Goal: Use online tool/utility: Utilize a website feature to perform a specific function

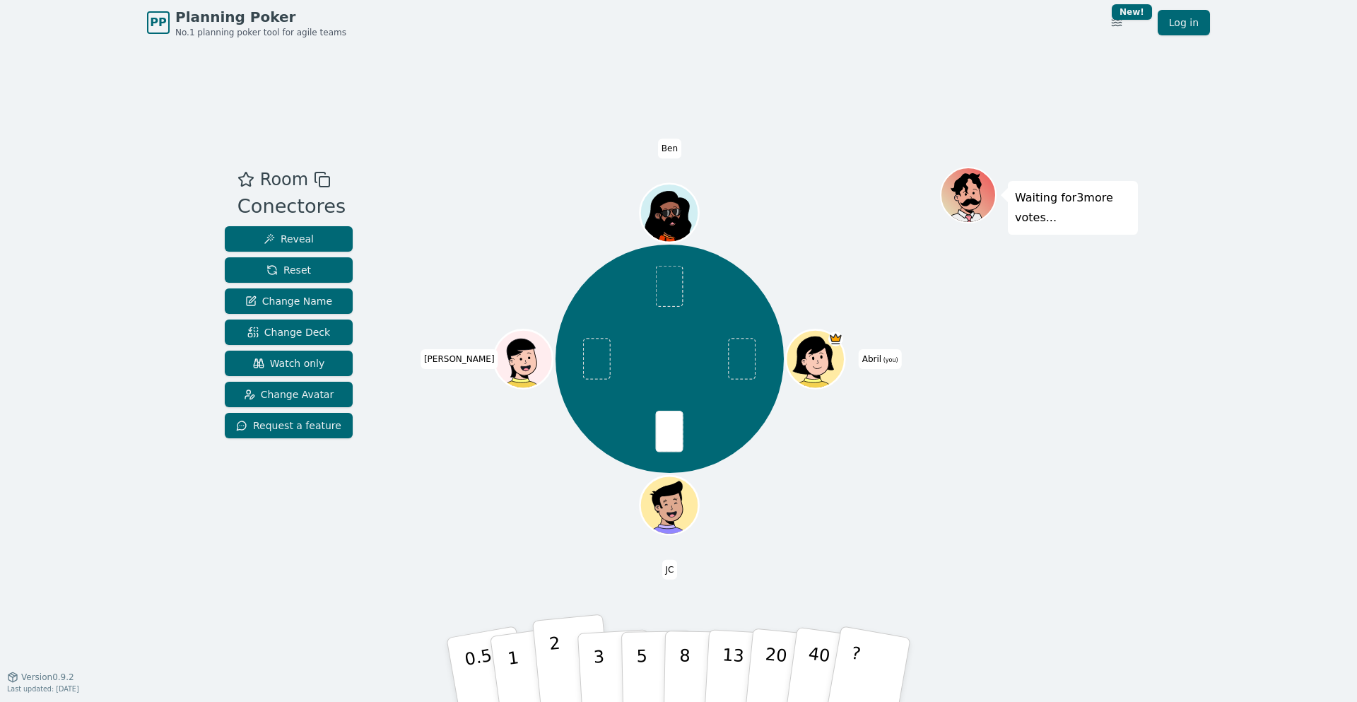
click at [577, 673] on button "2" at bounding box center [572, 670] width 81 height 112
click at [589, 662] on button "3" at bounding box center [615, 670] width 77 height 110
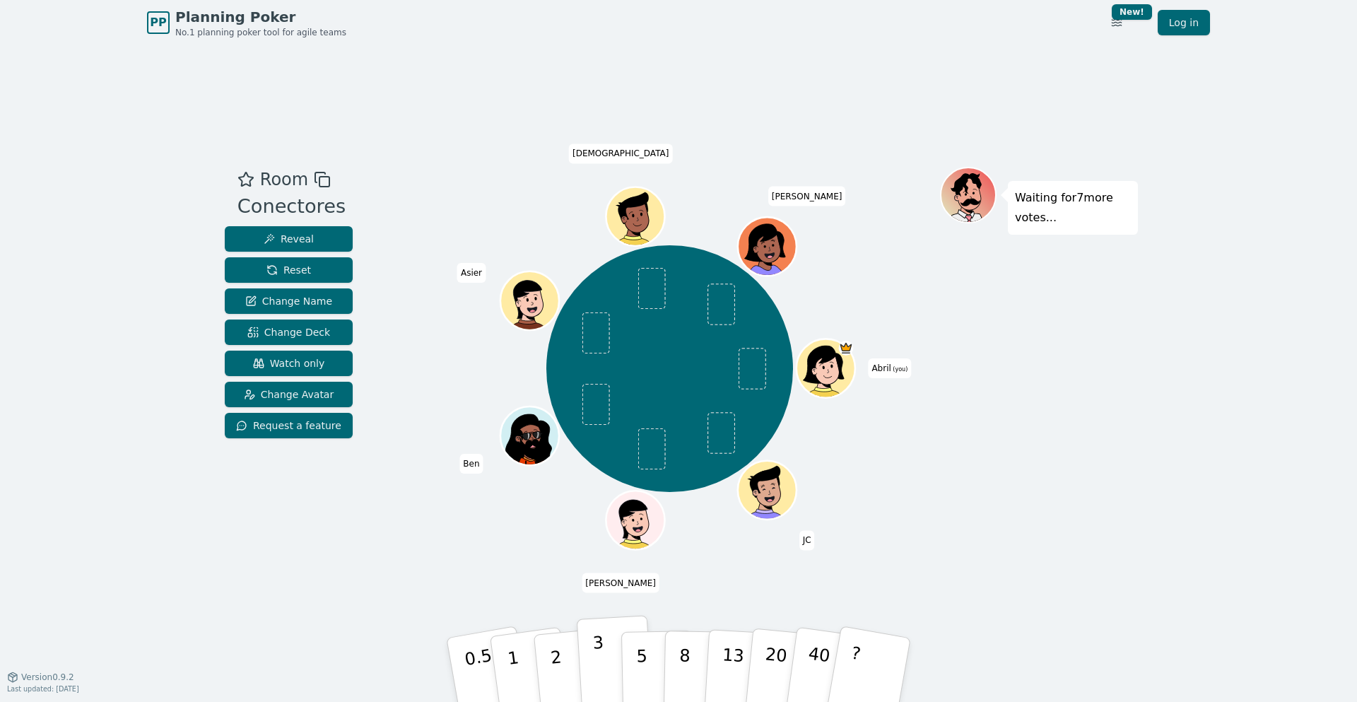
click at [591, 659] on button "3" at bounding box center [615, 670] width 77 height 110
click at [225, 598] on div "Room Conectores Reveal Reset Change Name Change Deck Watch only Change Avatar R…" at bounding box center [678, 360] width 919 height 631
click at [571, 682] on button "2" at bounding box center [572, 670] width 81 height 112
click at [97, 452] on div "PP Planning Poker No.1 planning poker tool for agile teams Toggle theme New! Lo…" at bounding box center [678, 351] width 1357 height 702
click at [100, 467] on div "PP Planning Poker No.1 planning poker tool for agile teams Toggle theme New! Lo…" at bounding box center [678, 351] width 1357 height 702
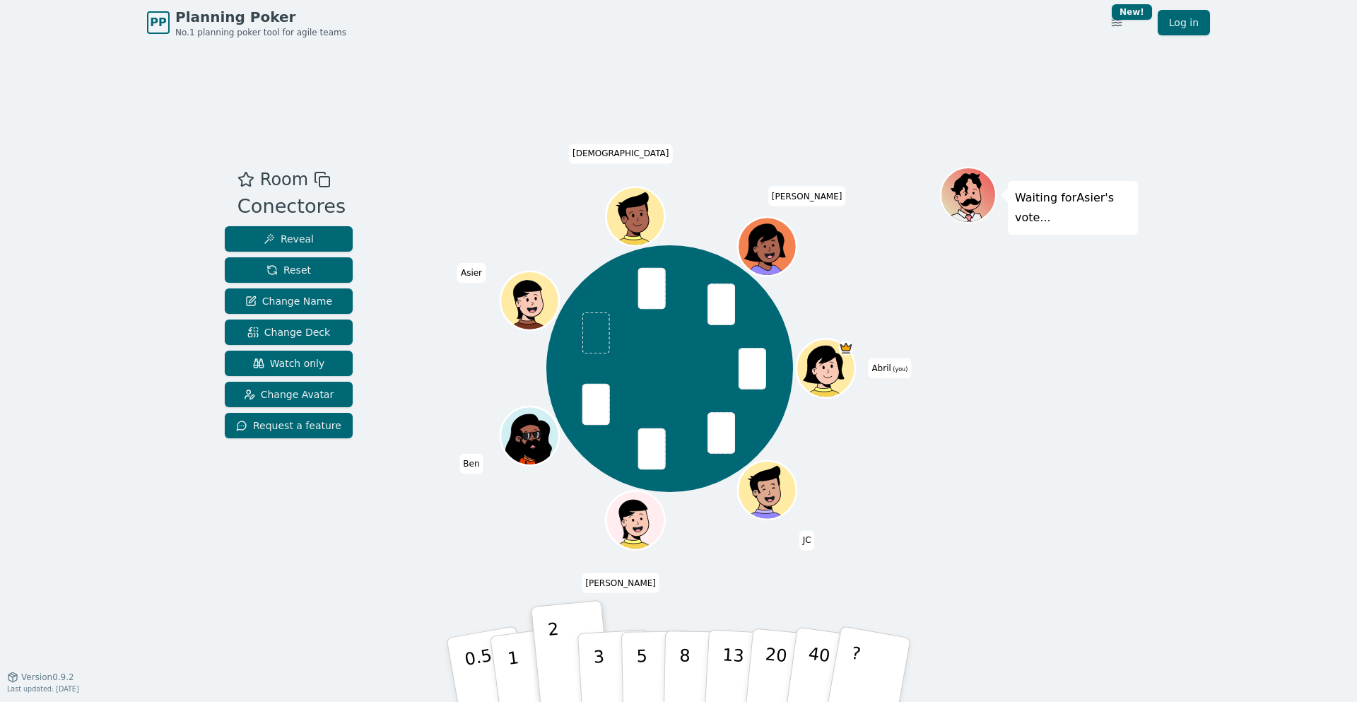
click at [64, 343] on div "PP Planning Poker No.1 planning poker tool for agile teams Toggle theme New! Lo…" at bounding box center [678, 351] width 1357 height 702
click at [592, 662] on button "3" at bounding box center [615, 670] width 77 height 110
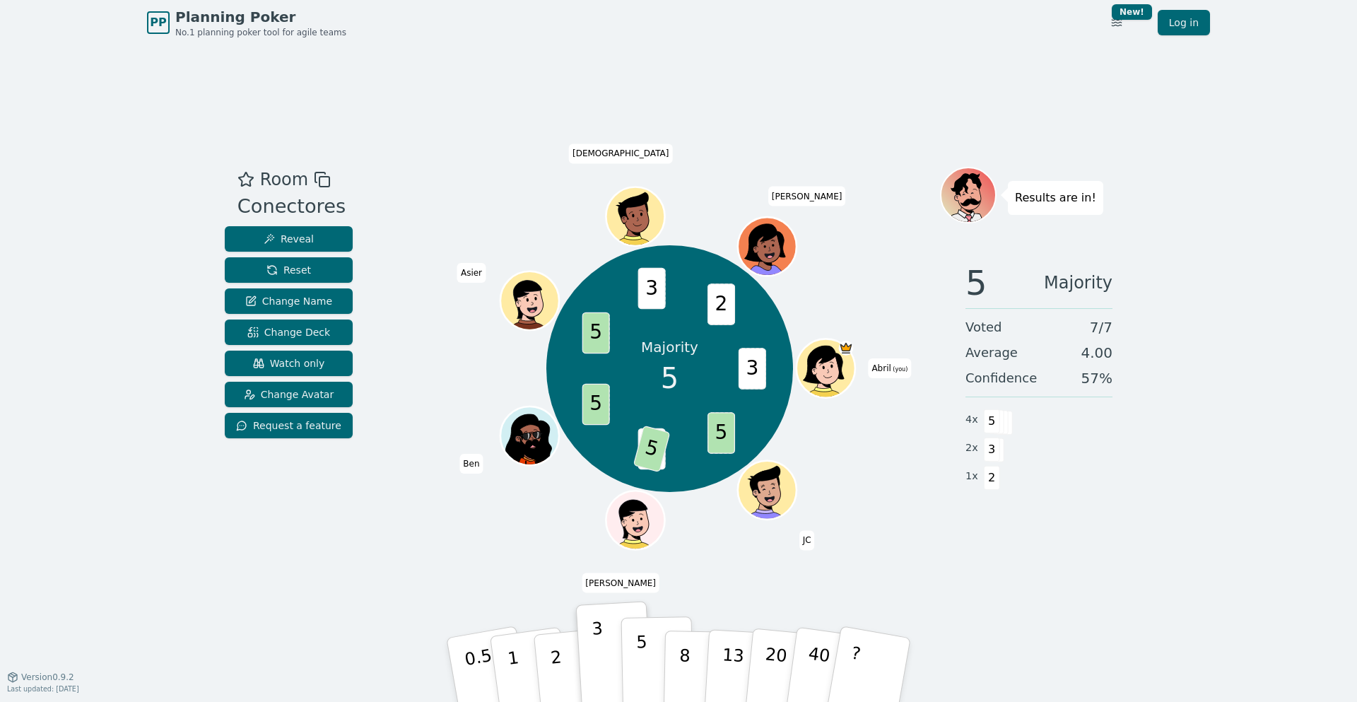
click at [649, 660] on button "5" at bounding box center [657, 669] width 73 height 107
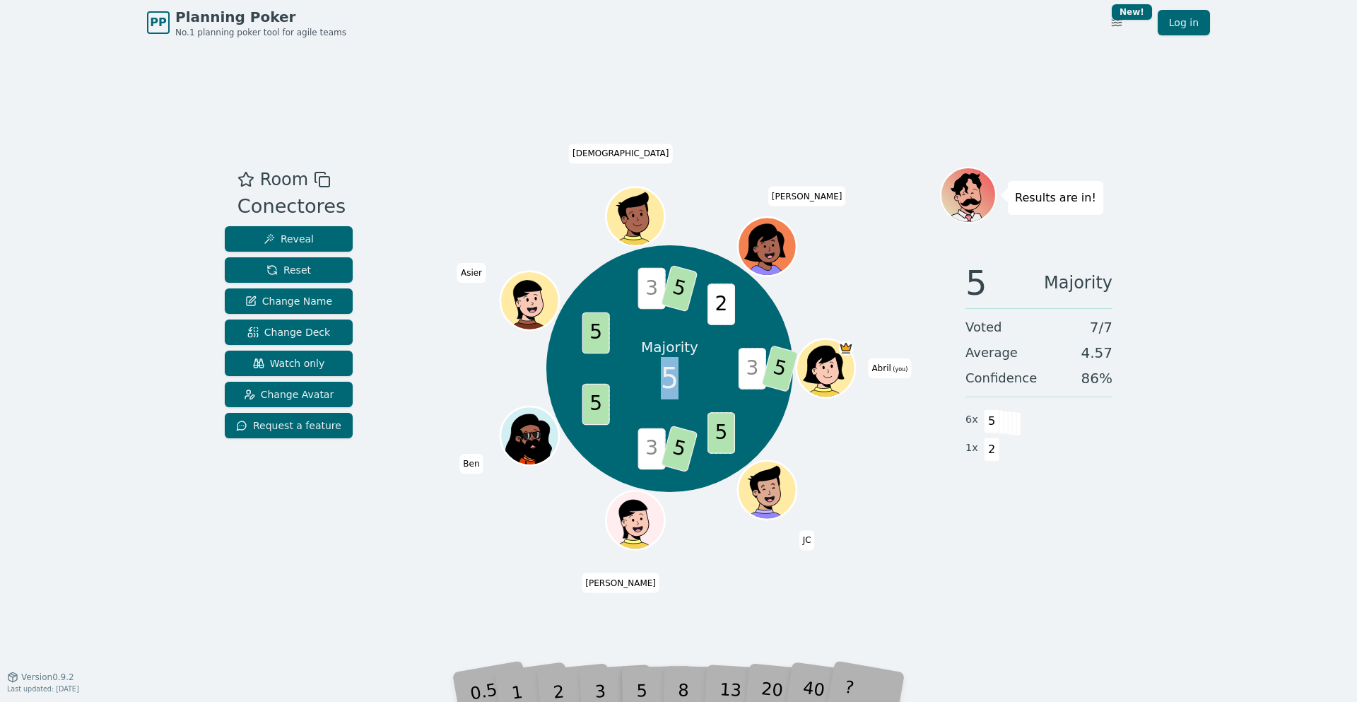
drag, startPoint x: 675, startPoint y: 379, endPoint x: 665, endPoint y: 379, distance: 9.9
click at [665, 379] on span "5" at bounding box center [670, 378] width 18 height 42
click at [126, 449] on div "PP Planning Poker No.1 planning poker tool for agile teams Toggle theme New! Lo…" at bounding box center [678, 351] width 1357 height 702
drag, startPoint x: 30, startPoint y: 680, endPoint x: 110, endPoint y: 693, distance: 81.6
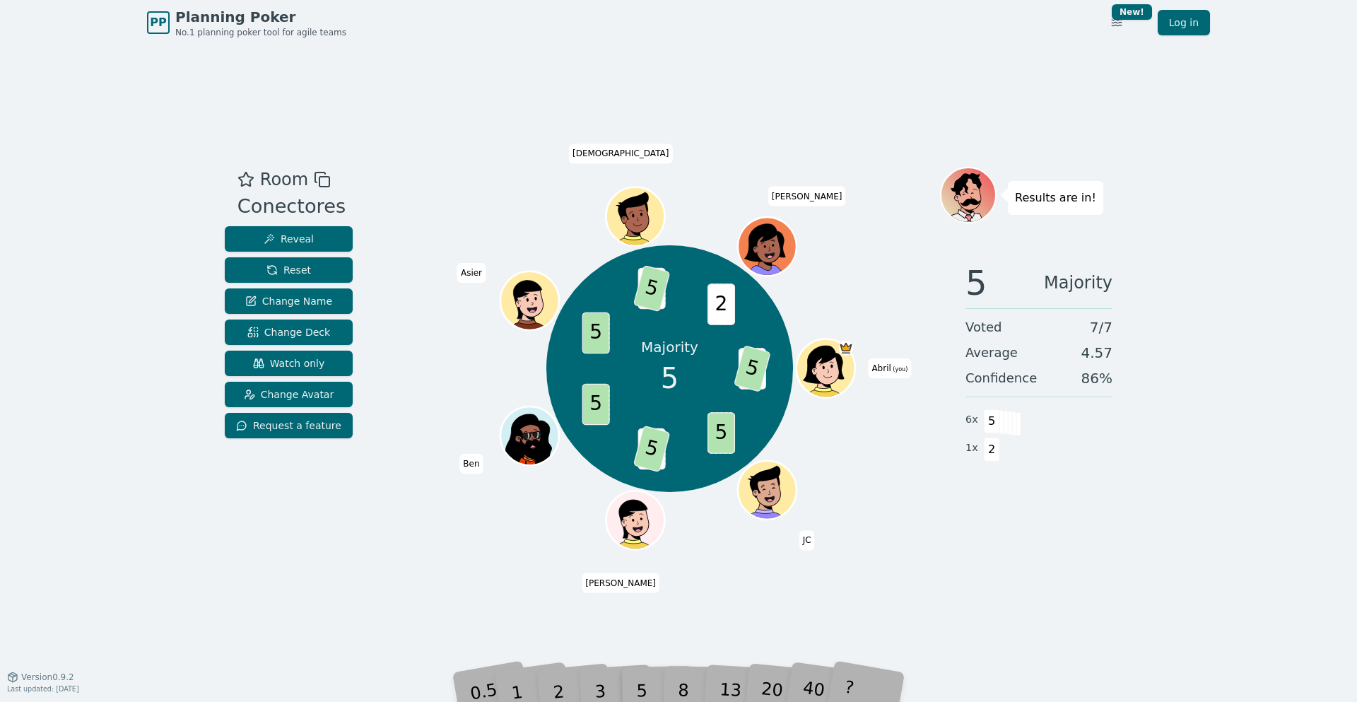
click at [110, 682] on div "PP Planning Poker No.1 planning poker tool for agile teams Toggle theme New! Lo…" at bounding box center [678, 351] width 1357 height 702
click at [33, 678] on span "Version 0.9.2" at bounding box center [47, 676] width 53 height 11
click at [367, 583] on div "Room Conectores Reveal Reset Change Name Change Deck Watch only Change Avatar R…" at bounding box center [678, 360] width 919 height 631
click at [1121, 25] on html "PP Planning Poker No.1 planning poker tool for agile teams Toggle theme New! Lo…" at bounding box center [678, 351] width 1357 height 702
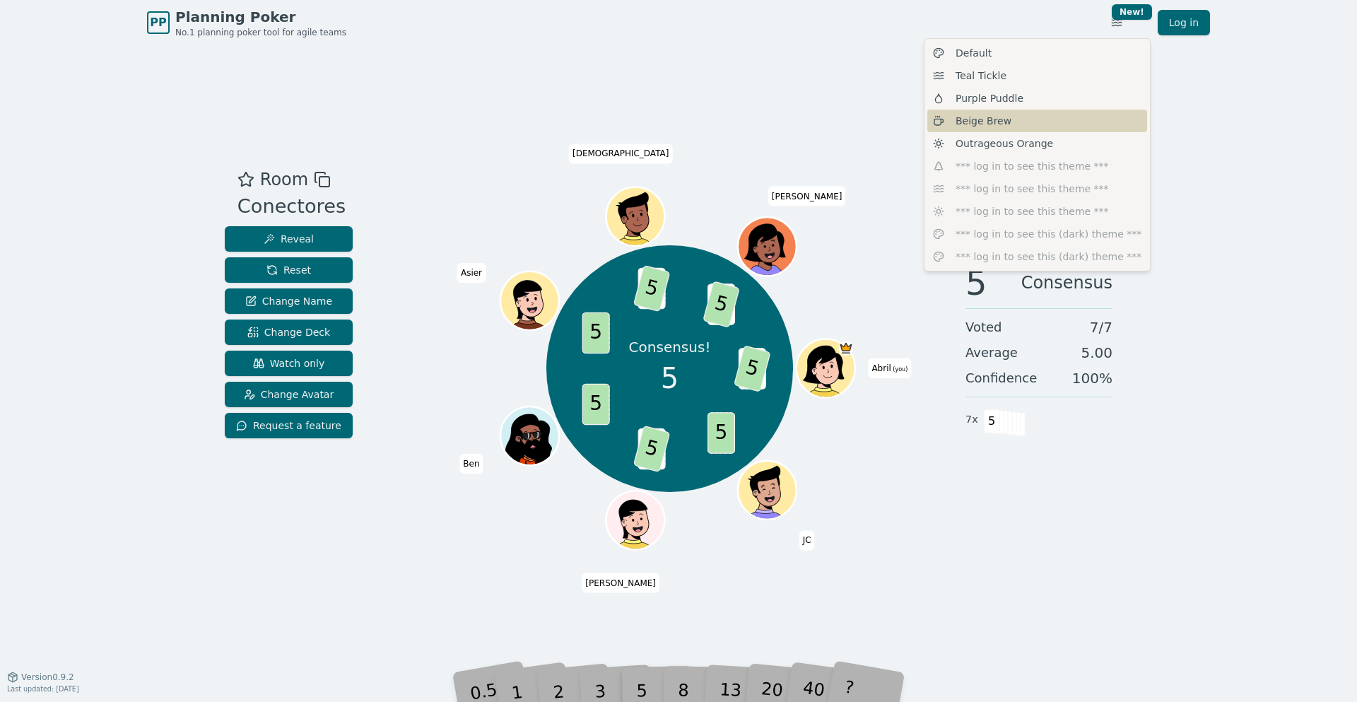
click at [1071, 128] on div "Beige Brew" at bounding box center [1037, 121] width 220 height 23
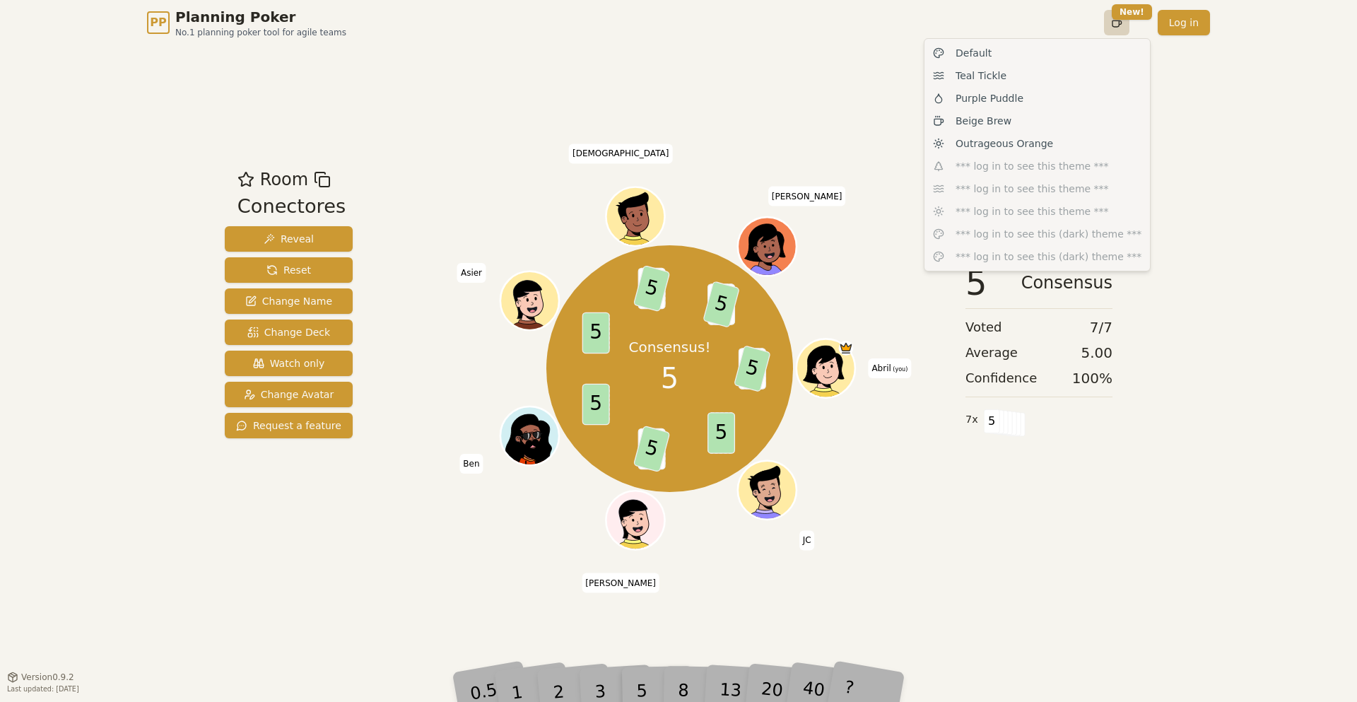
click at [1126, 26] on html "PP Planning Poker No.1 planning poker tool for agile teams Toggle theme New! Lo…" at bounding box center [678, 351] width 1357 height 702
click at [1066, 93] on div "Purple Puddle" at bounding box center [1037, 98] width 220 height 23
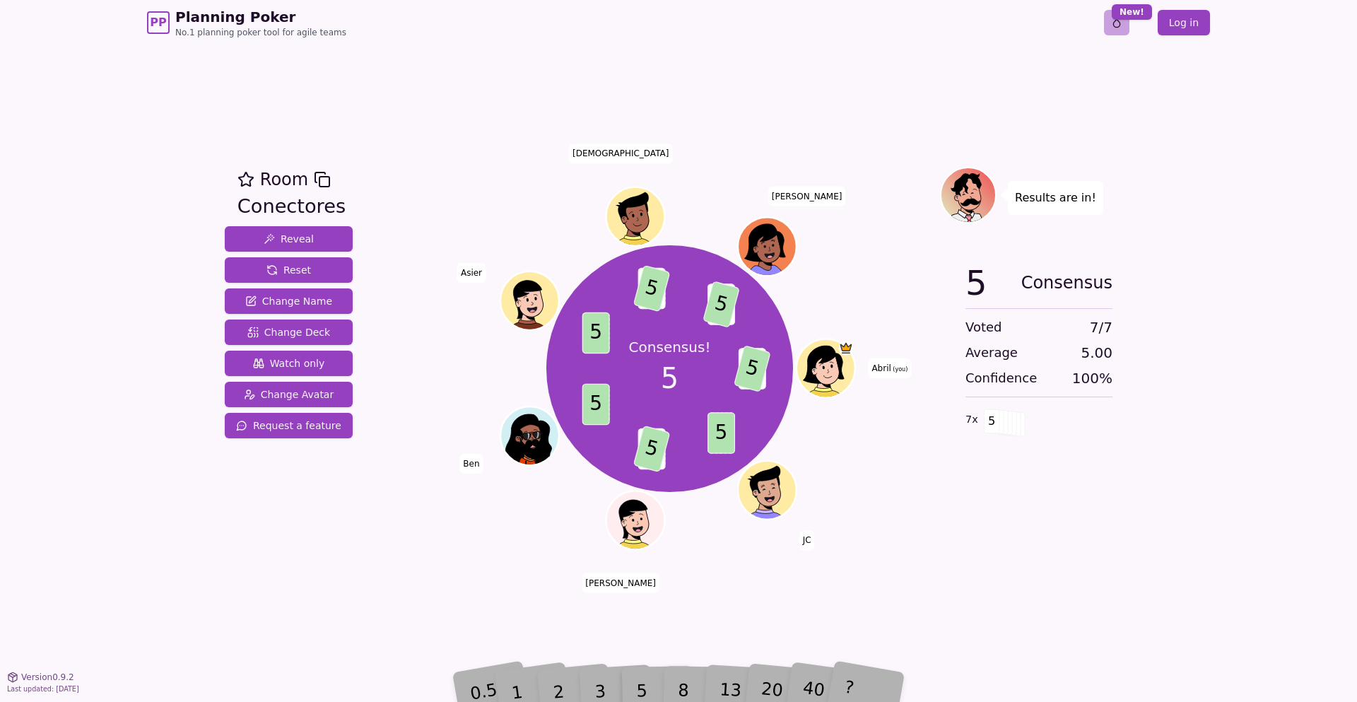
click at [1122, 29] on html "PP Planning Poker No.1 planning poker tool for agile teams Toggle theme New! Lo…" at bounding box center [678, 351] width 1357 height 702
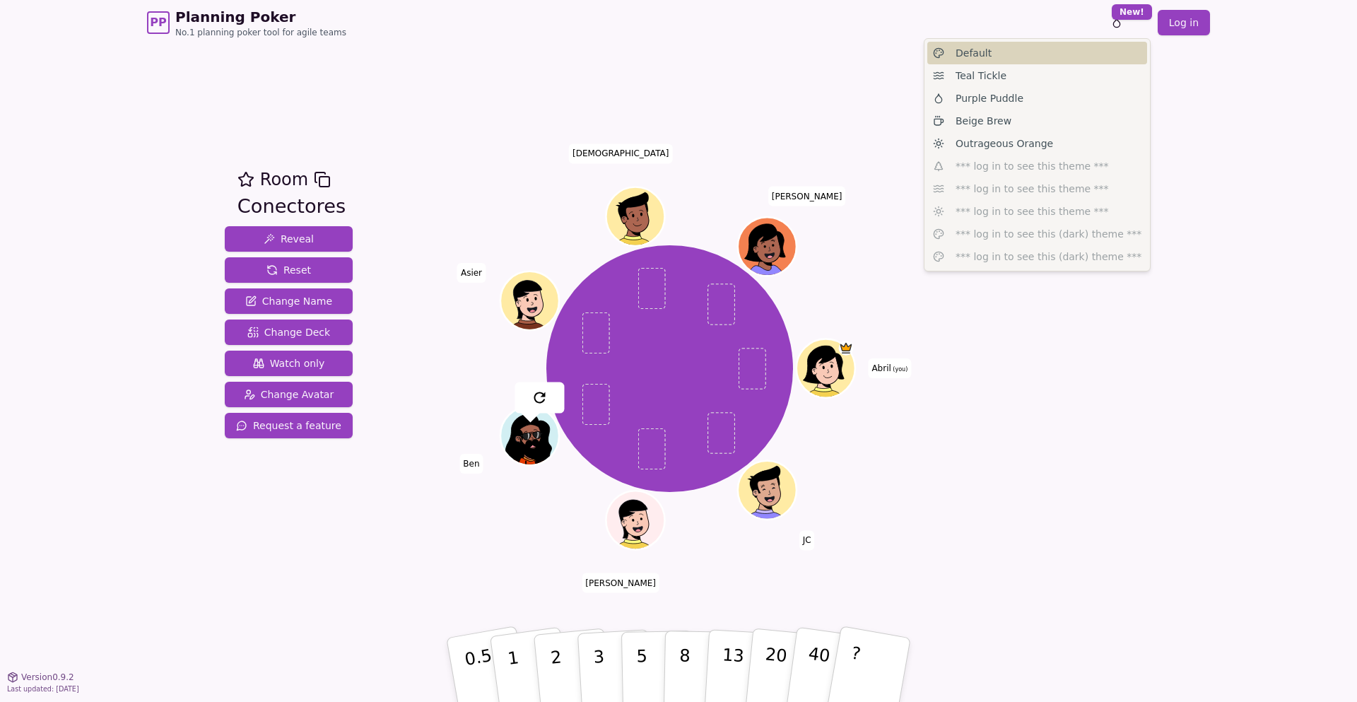
click at [1104, 53] on div "Default" at bounding box center [1037, 53] width 220 height 23
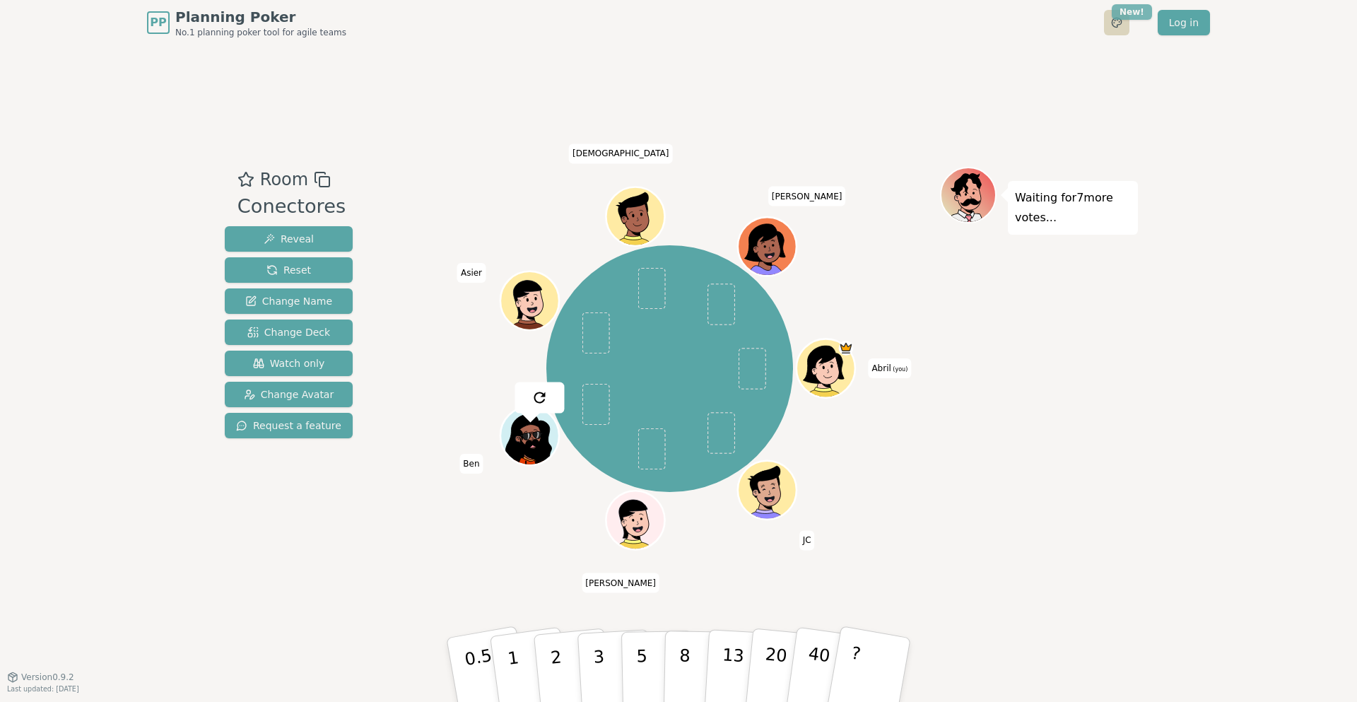
click at [1129, 20] on html "PP Planning Poker No.1 planning poker tool for agile teams Toggle theme New! Lo…" at bounding box center [678, 351] width 1357 height 702
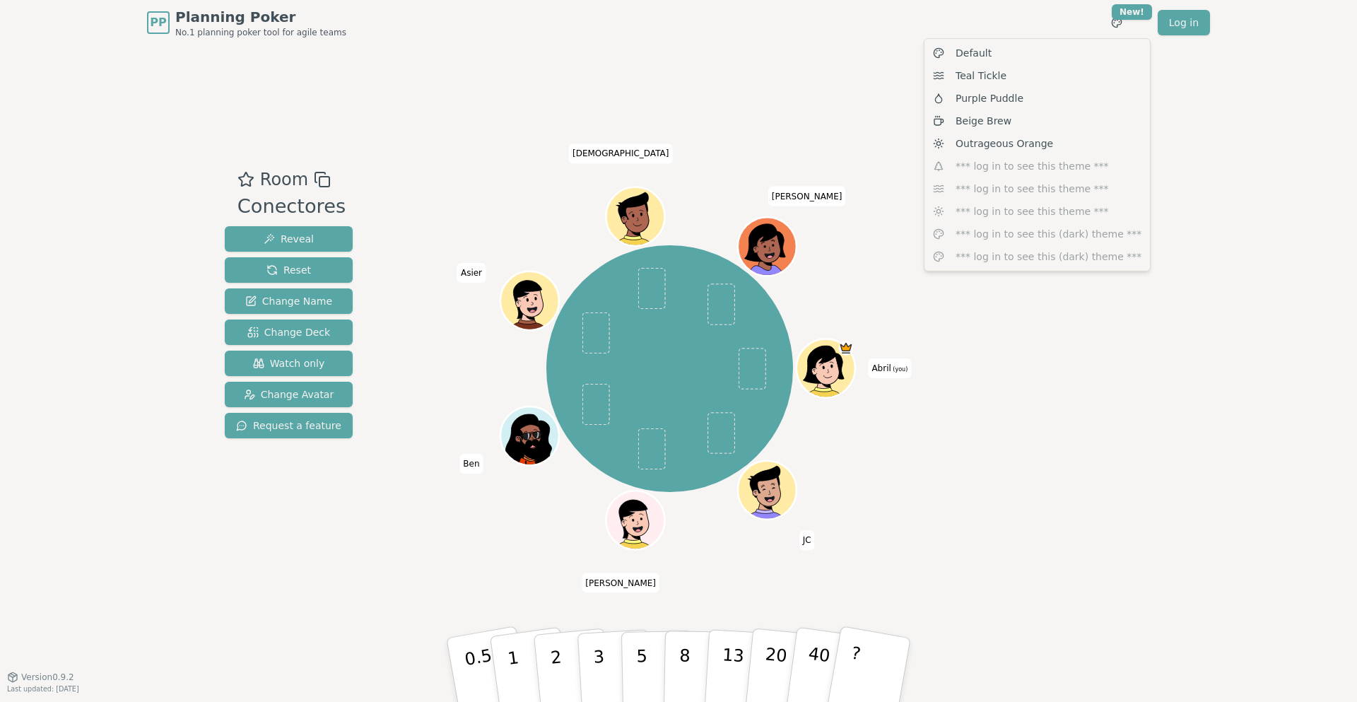
click at [1079, 231] on div "Default Teal Tickle Purple Puddle Beige Brew Outrageous Orange *** log in to se…" at bounding box center [1037, 154] width 227 height 233
click at [1220, 283] on html "PP Planning Poker No.1 planning poker tool for agile teams Toggle theme New! Lo…" at bounding box center [678, 351] width 1357 height 702
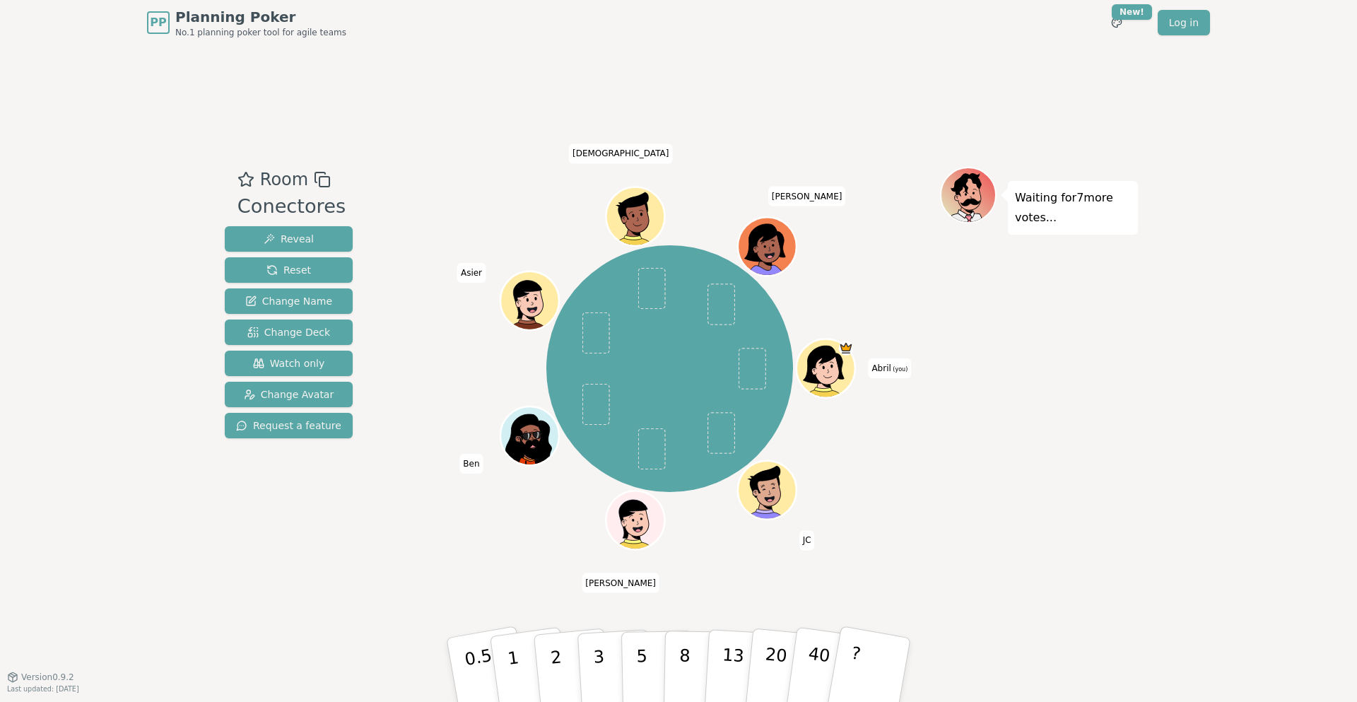
drag, startPoint x: 256, startPoint y: 598, endPoint x: 258, endPoint y: 611, distance: 12.8
click at [258, 611] on div "Room Conectores Reveal Reset Change Name Change Deck Watch only Change Avatar R…" at bounding box center [678, 360] width 919 height 631
click at [803, 543] on span "JC" at bounding box center [807, 541] width 16 height 20
click at [804, 536] on span "JC" at bounding box center [807, 541] width 16 height 20
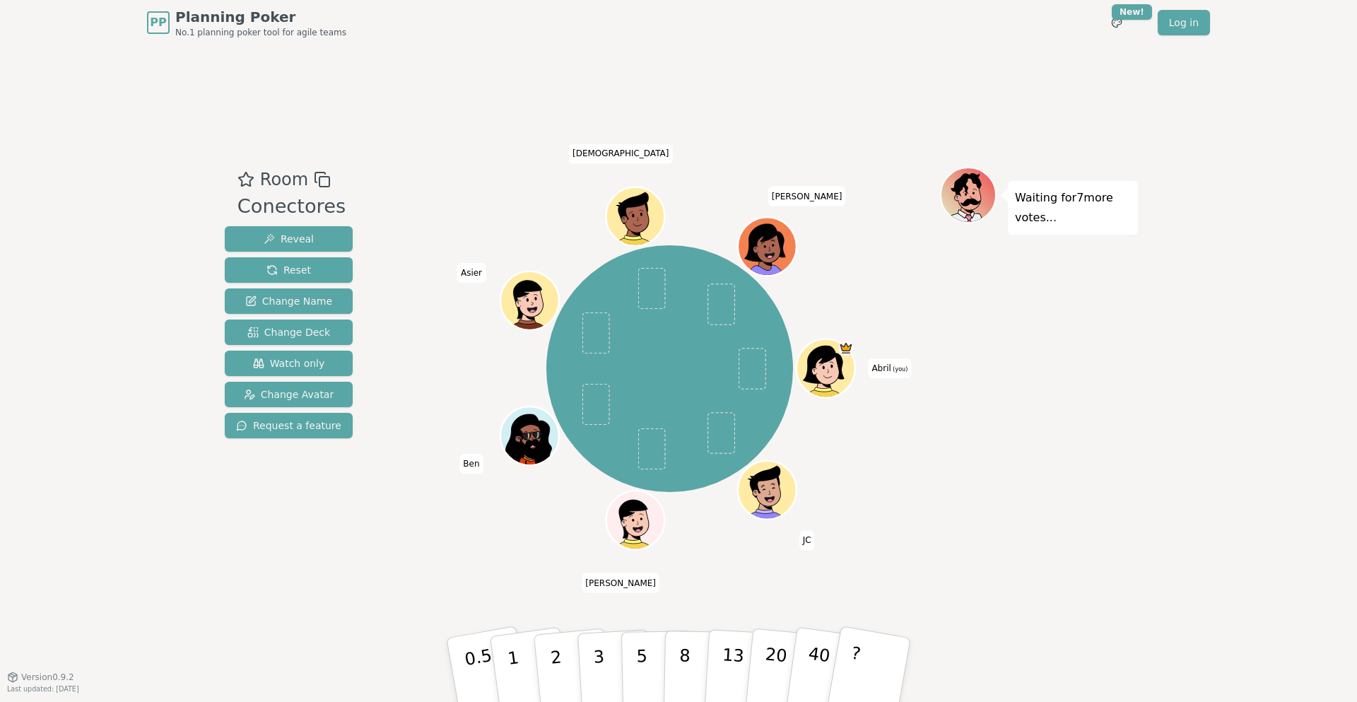
click at [796, 568] on div "Room Conectores Reveal Reset Change Name Change Deck Watch only Change Avatar R…" at bounding box center [678, 360] width 919 height 631
drag, startPoint x: 610, startPoint y: 584, endPoint x: 679, endPoint y: 579, distance: 69.4
click at [679, 579] on div "Room Conectores Reveal Reset Change Name Change Deck Watch only Change Avatar R…" at bounding box center [678, 360] width 919 height 631
click at [678, 584] on div "Room Conectores Reveal Reset Change Name Change Deck Watch only Change Avatar R…" at bounding box center [678, 360] width 919 height 631
click at [633, 581] on div "Room Conectores Reveal Reset Change Name Change Deck Watch only Change Avatar R…" at bounding box center [678, 360] width 919 height 631
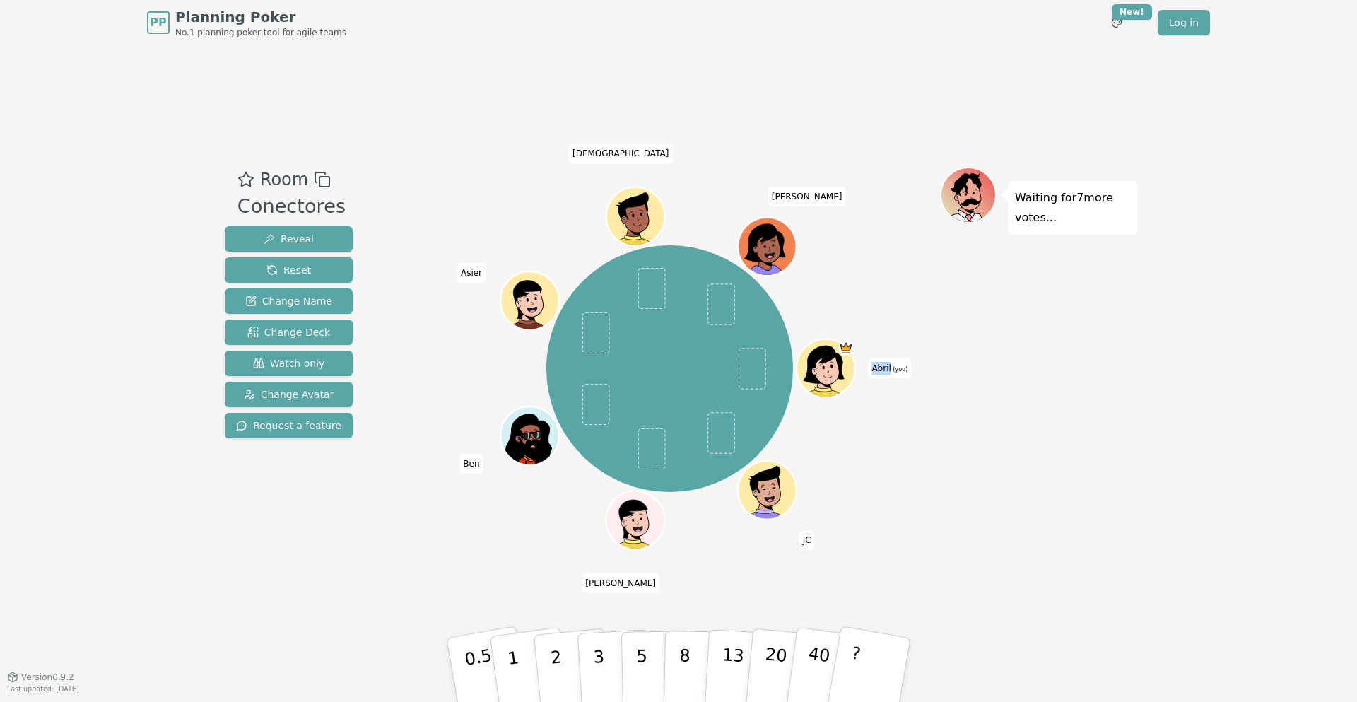
click at [630, 582] on div "Room Conectores Reveal Reset Change Name Change Deck Watch only Change Avatar R…" at bounding box center [678, 360] width 919 height 631
click at [627, 582] on span "[PERSON_NAME]" at bounding box center [621, 583] width 78 height 20
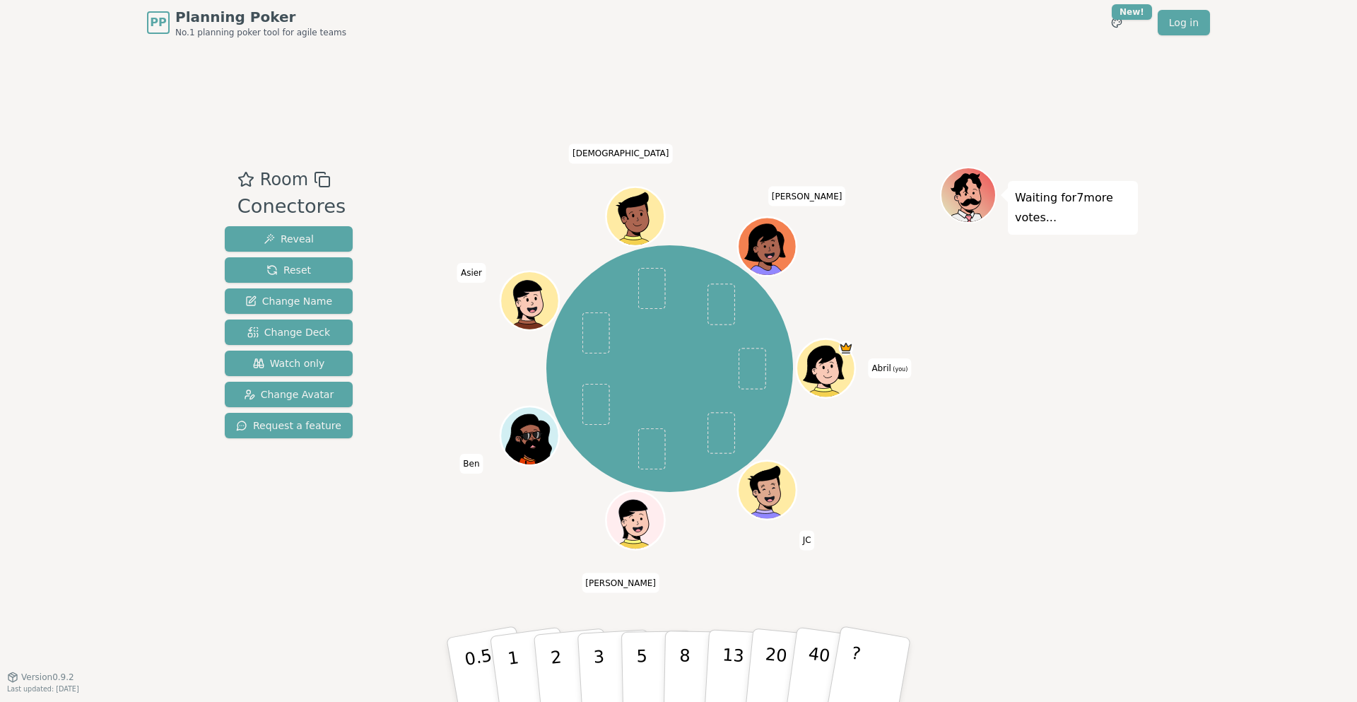
drag, startPoint x: 568, startPoint y: 579, endPoint x: 448, endPoint y: 475, distance: 158.8
click at [448, 475] on div "Room Conectores Reveal Reset Change Name Change Deck Watch only Change Avatar R…" at bounding box center [678, 360] width 919 height 631
click at [461, 464] on span "Ben" at bounding box center [470, 464] width 23 height 20
click at [478, 503] on div "Abril (you) [PERSON_NAME] [PERSON_NAME] [PERSON_NAME] Asier [PERSON_NAME]" at bounding box center [669, 368] width 541 height 353
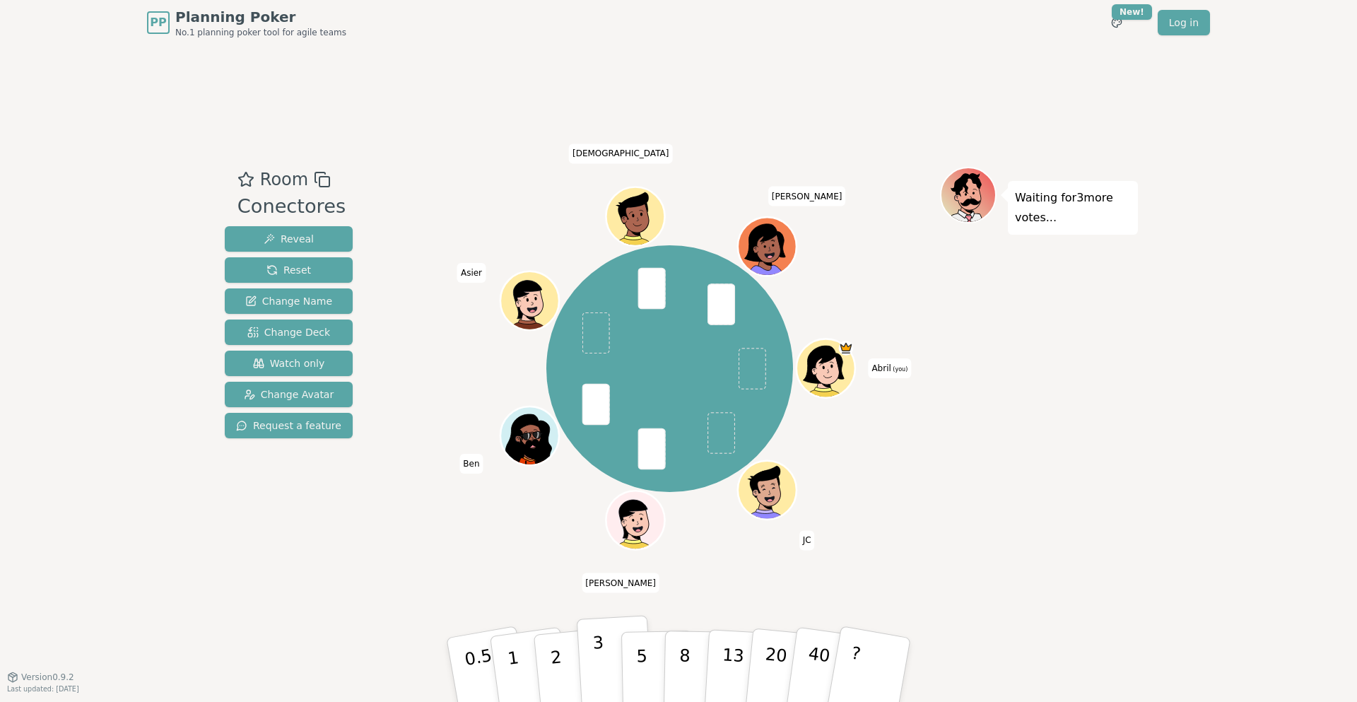
click at [608, 659] on button "3" at bounding box center [615, 670] width 77 height 110
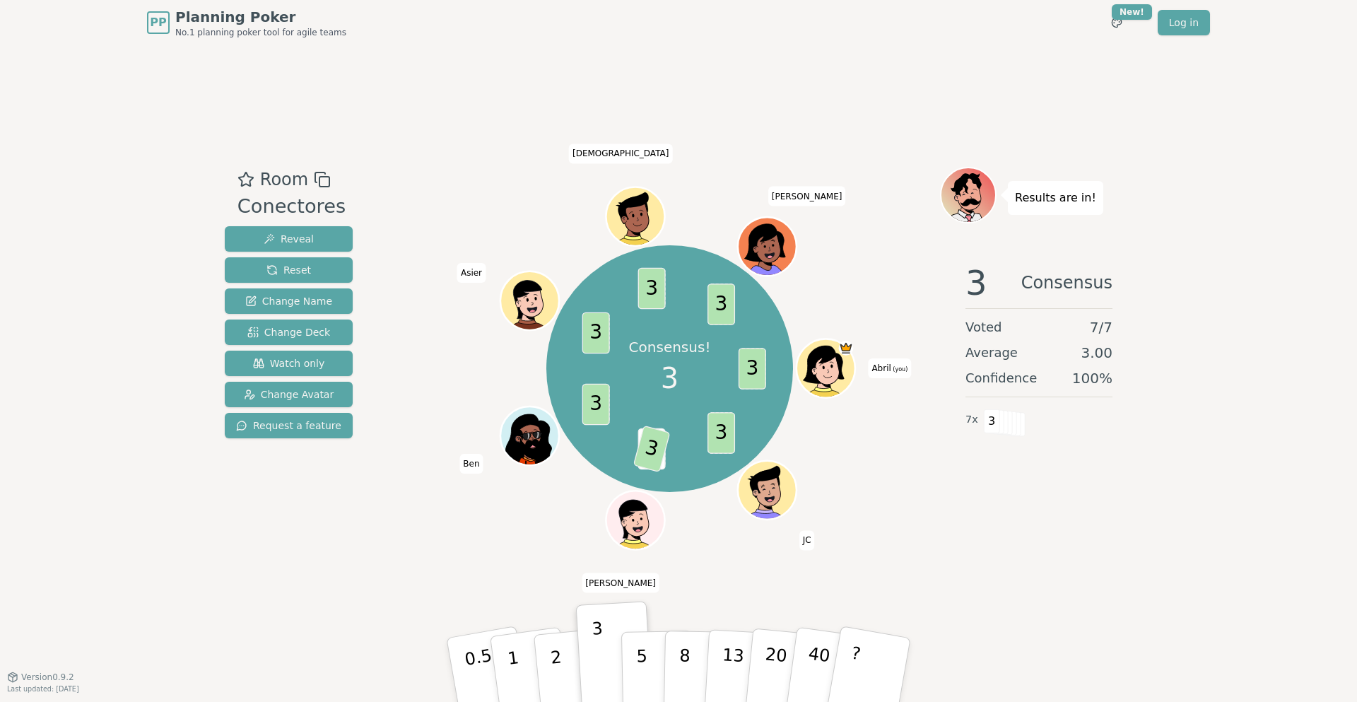
click at [87, 464] on div "PP Planning Poker No.1 planning poker tool for agile teams Toggle theme New! Lo…" at bounding box center [678, 351] width 1357 height 702
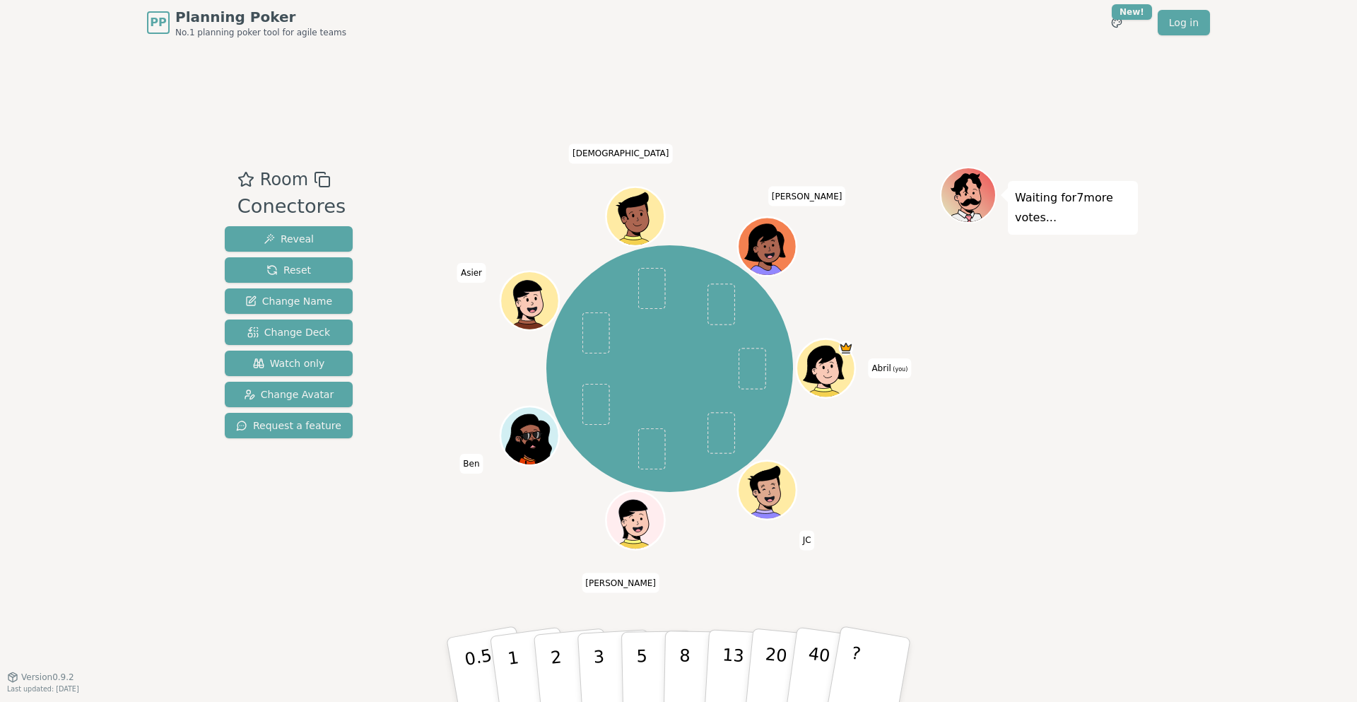
click at [134, 432] on div "PP Planning Poker No.1 planning poker tool for agile teams Toggle theme New! Lo…" at bounding box center [678, 351] width 1357 height 702
click at [189, 412] on div "PP Planning Poker No.1 planning poker tool for agile teams Toggle theme New! Lo…" at bounding box center [678, 351] width 1357 height 702
click at [298, 272] on span "Reset" at bounding box center [288, 270] width 45 height 14
click at [72, 507] on div "PP Planning Poker No.1 planning poker tool for agile teams Toggle theme New! Lo…" at bounding box center [678, 351] width 1357 height 702
click at [550, 641] on p "2" at bounding box center [557, 671] width 18 height 77
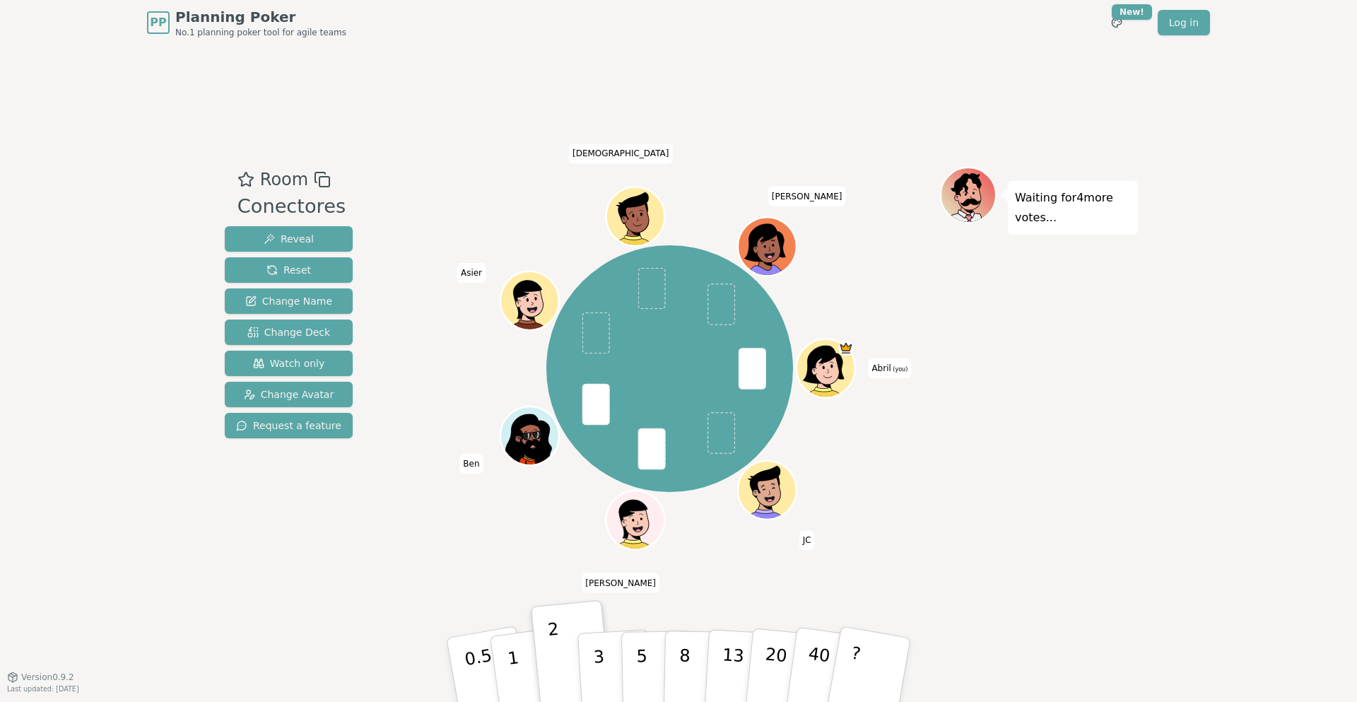
click at [85, 20] on header "PP Planning Poker No.1 planning poker tool for agile teams Toggle theme New! Lo…" at bounding box center [678, 22] width 1357 height 45
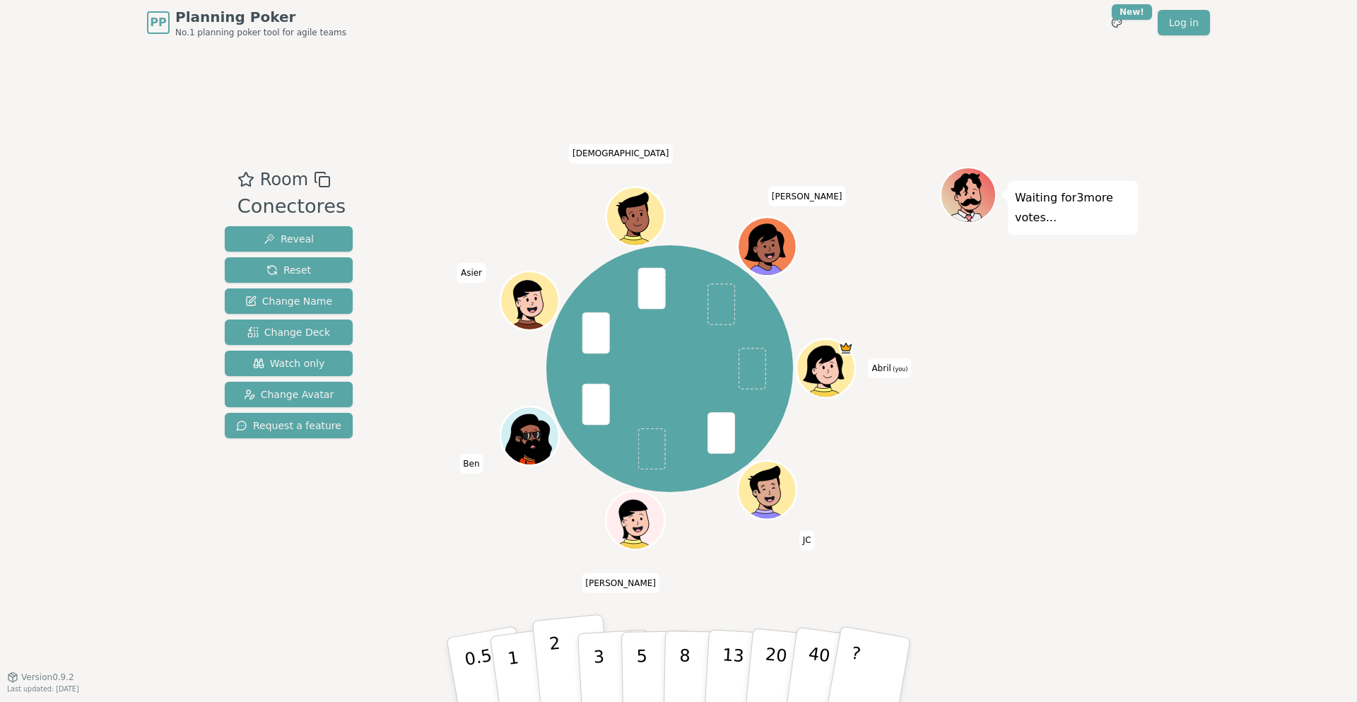
click at [568, 666] on button "2" at bounding box center [572, 670] width 81 height 112
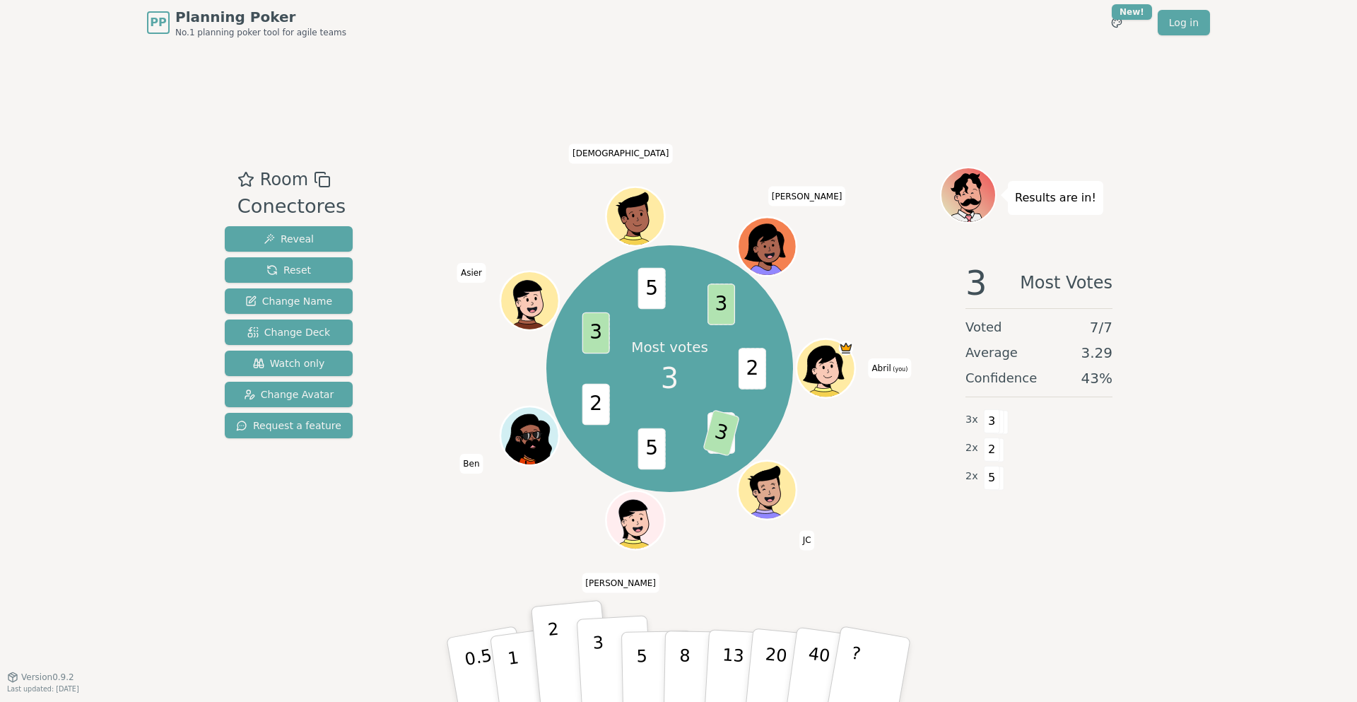
click at [593, 661] on p "3" at bounding box center [600, 670] width 16 height 77
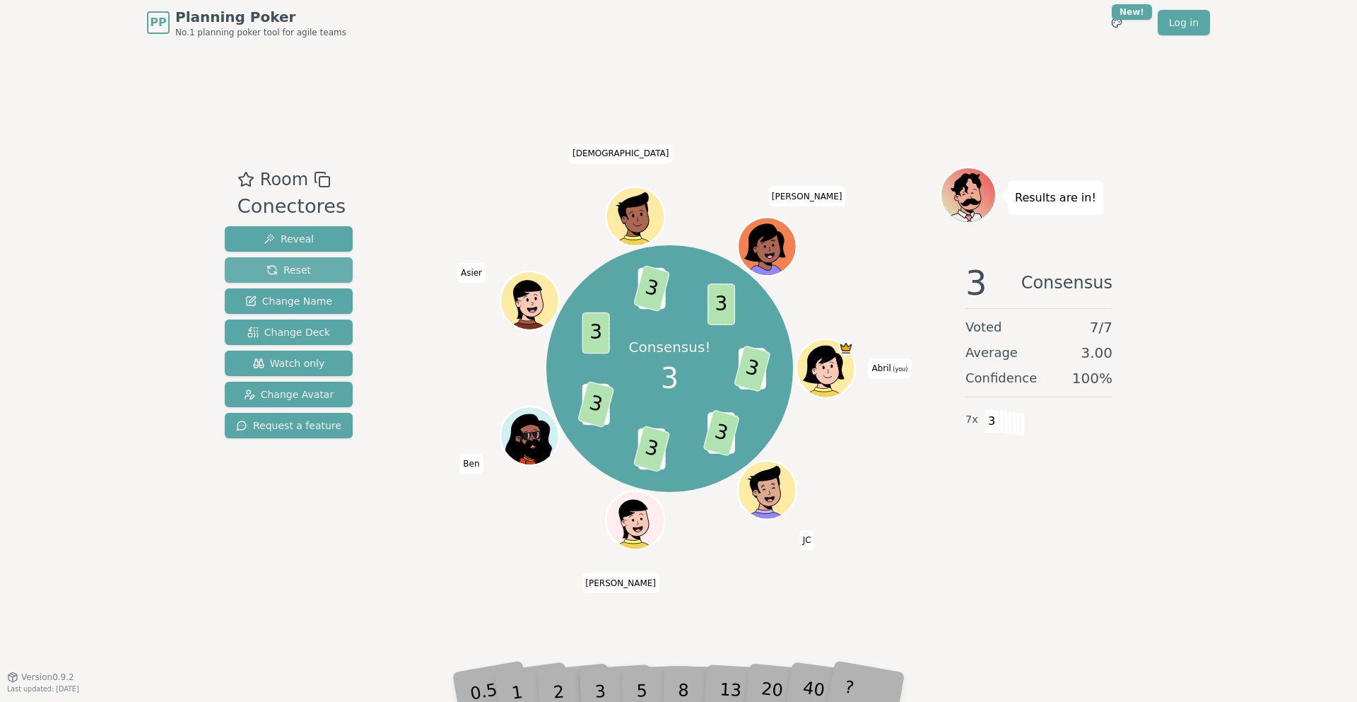
click at [275, 270] on span "Reset" at bounding box center [288, 270] width 45 height 14
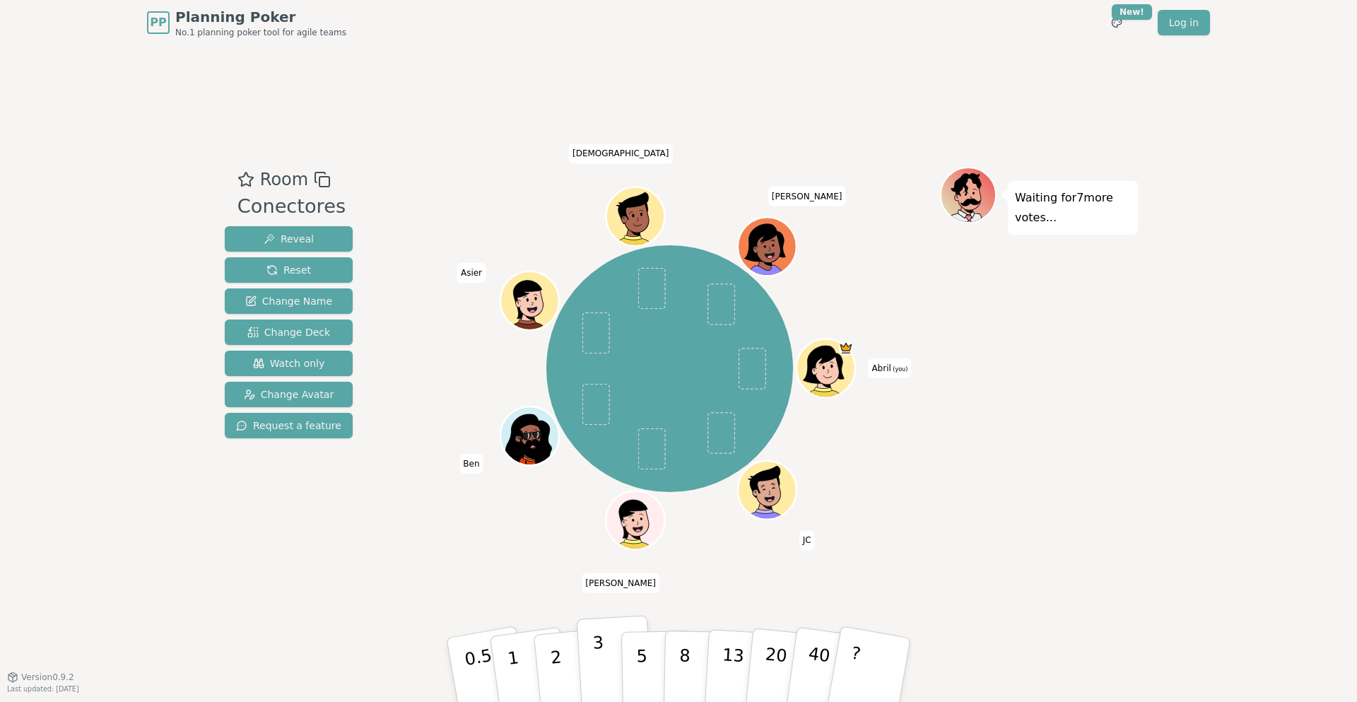
click at [588, 660] on button "3" at bounding box center [615, 670] width 77 height 110
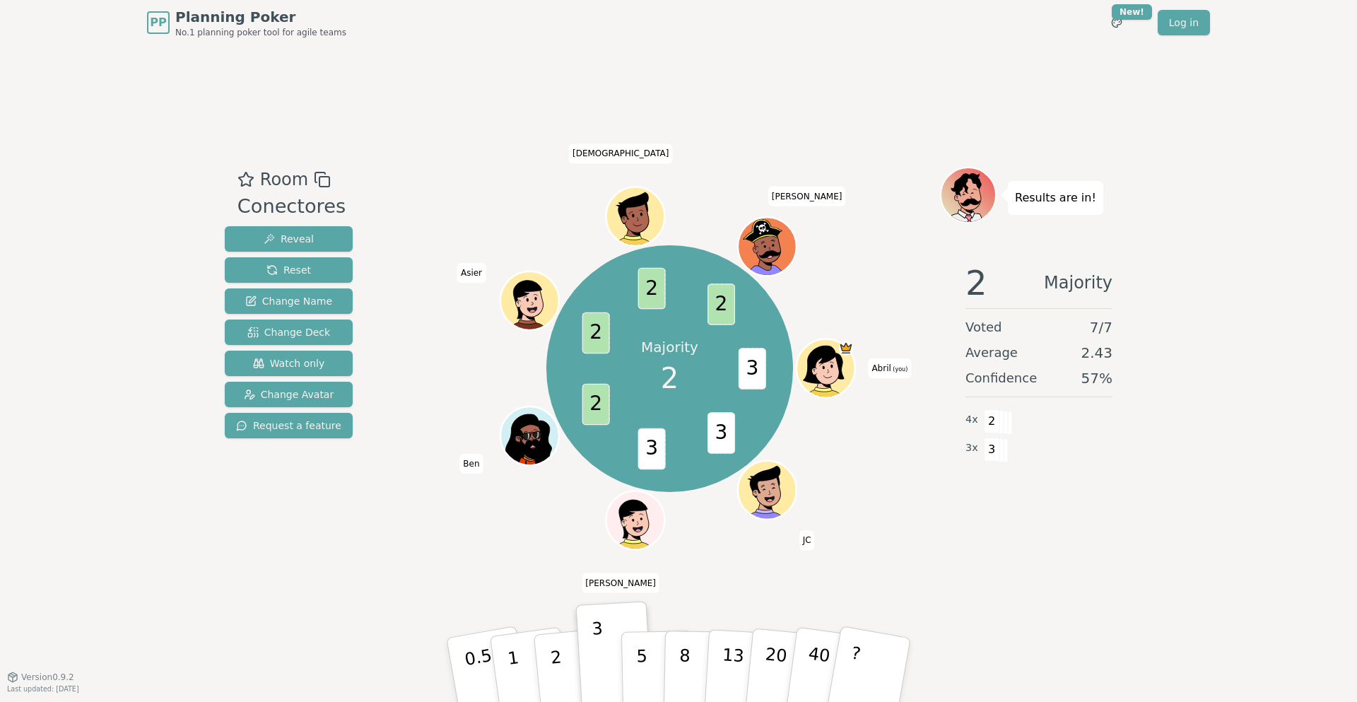
click at [288, 579] on div "Room Conectores Reveal Reset Change Name Change Deck Watch only Change Avatar R…" at bounding box center [678, 360] width 919 height 631
click at [115, 282] on div "PP Planning Poker No.1 planning poker tool for agile teams Toggle theme New! Lo…" at bounding box center [678, 351] width 1357 height 702
click at [131, 235] on div "PP Planning Poker No.1 planning poker tool for agile teams Toggle theme New! Lo…" at bounding box center [678, 351] width 1357 height 702
click at [131, 216] on div "PP Planning Poker No.1 planning poker tool for agile teams Toggle theme New! Lo…" at bounding box center [678, 351] width 1357 height 702
click at [59, 620] on div "PP Planning Poker No.1 planning poker tool for agile teams Toggle theme New! Lo…" at bounding box center [678, 351] width 1357 height 702
